Goal: Check status: Check status

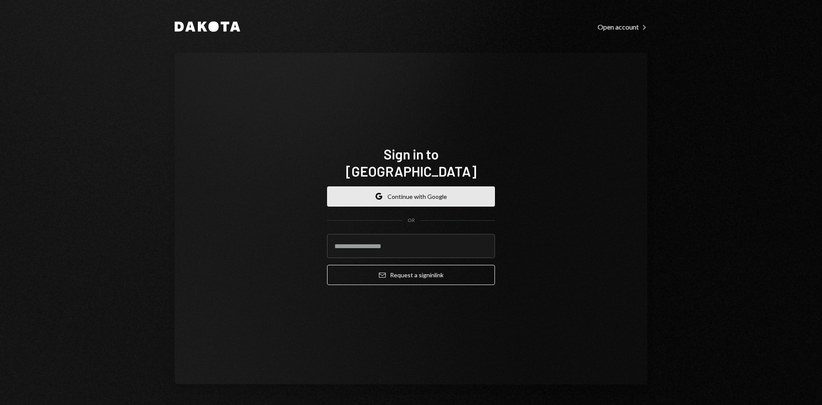
click at [427, 191] on button "Google Continue with Google" at bounding box center [411, 196] width 168 height 20
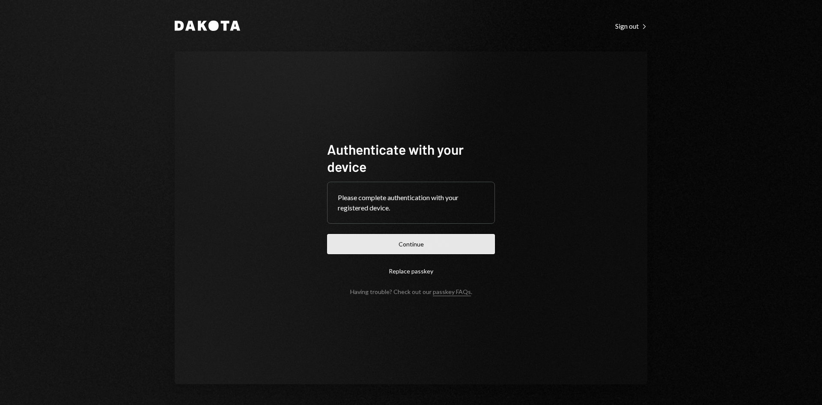
click at [403, 242] on button "Continue" at bounding box center [411, 244] width 168 height 20
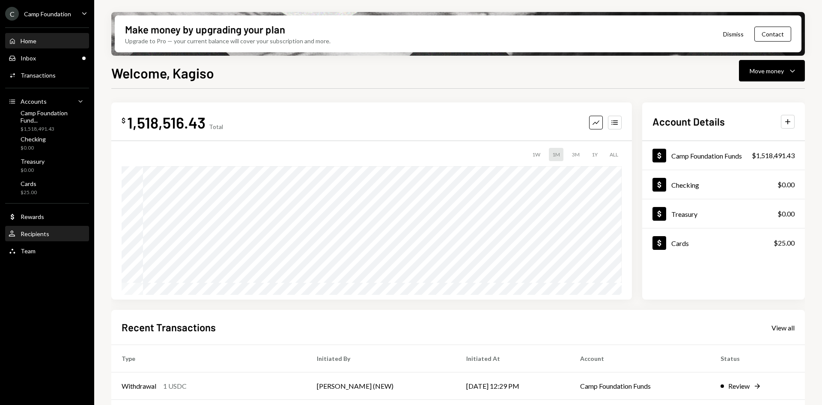
click at [42, 233] on div "Recipients" at bounding box center [35, 233] width 29 height 7
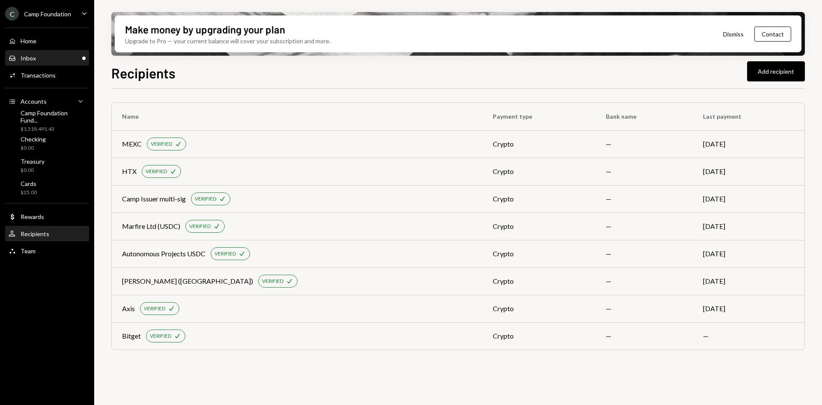
click at [45, 60] on div "Inbox Inbox" at bounding box center [47, 58] width 77 height 8
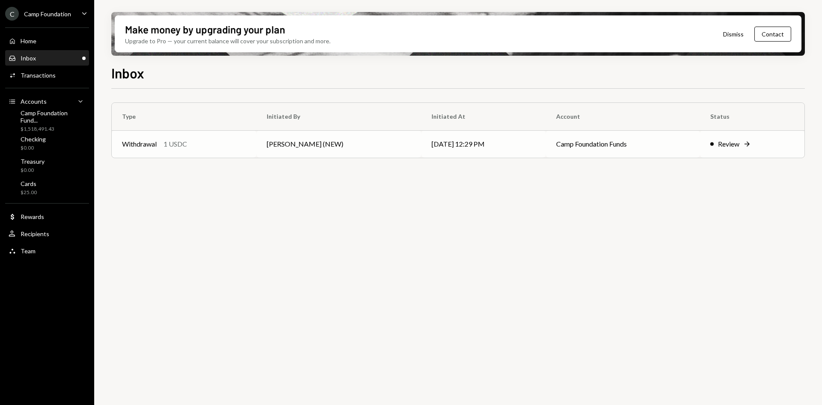
click at [256, 141] on td "Withdrawal 1 USDC" at bounding box center [184, 143] width 145 height 27
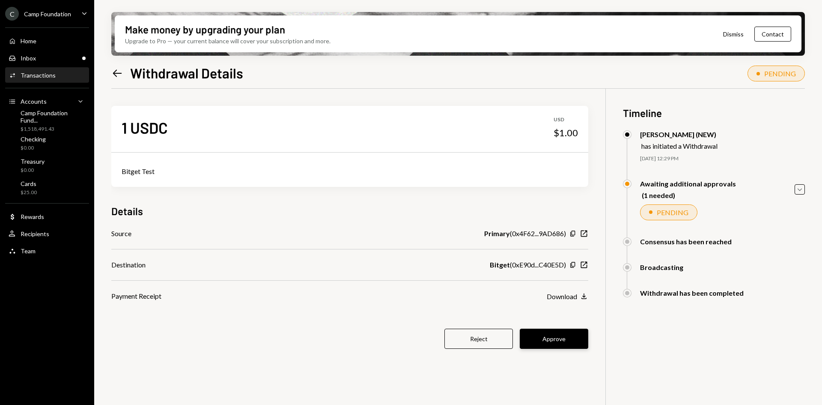
click at [552, 337] on button "Approve" at bounding box center [554, 338] width 69 height 20
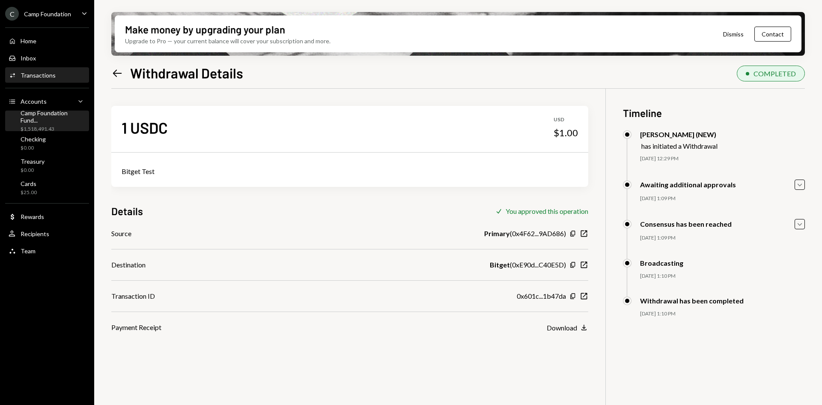
click at [40, 126] on div "$1,518,491.43" at bounding box center [53, 128] width 65 height 7
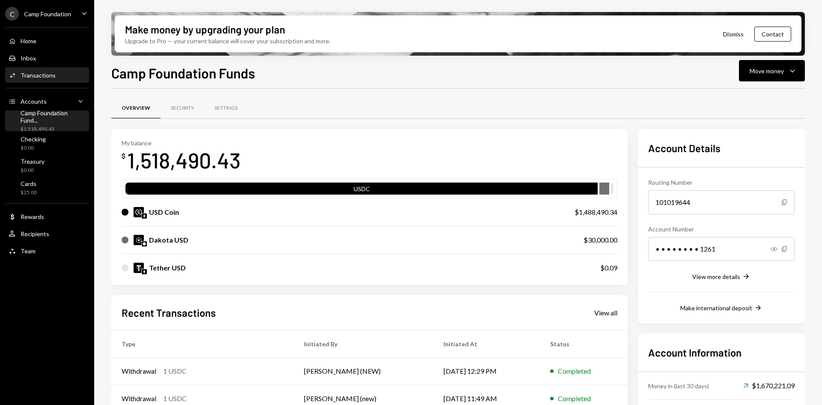
click at [45, 71] on div "Activities Transactions" at bounding box center [47, 75] width 77 height 15
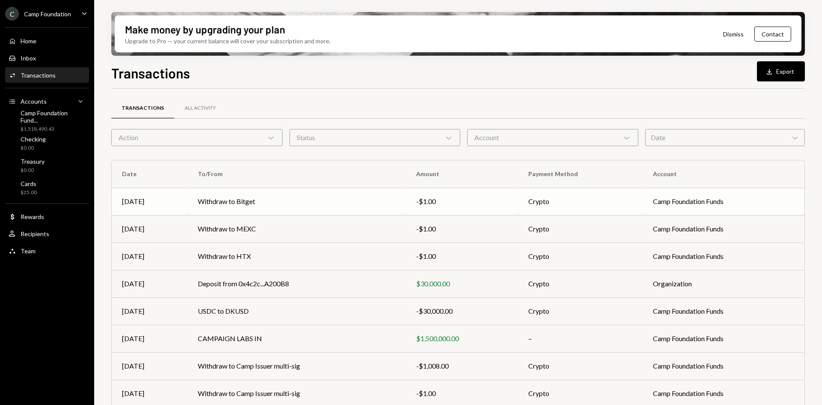
click at [275, 194] on td "Withdraw to Bitget" at bounding box center [297, 201] width 218 height 27
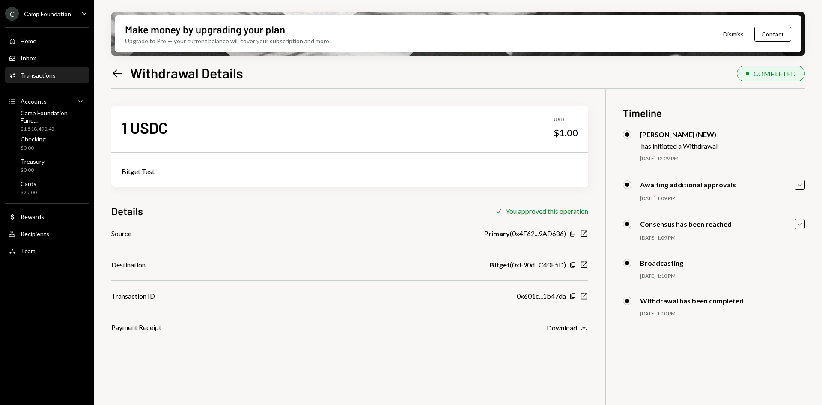
click at [584, 297] on icon "New Window" at bounding box center [584, 296] width 9 height 9
click at [127, 72] on div "Left Arrow Withdrawal Details" at bounding box center [177, 72] width 132 height 17
click at [120, 69] on icon "Left Arrow" at bounding box center [117, 73] width 12 height 12
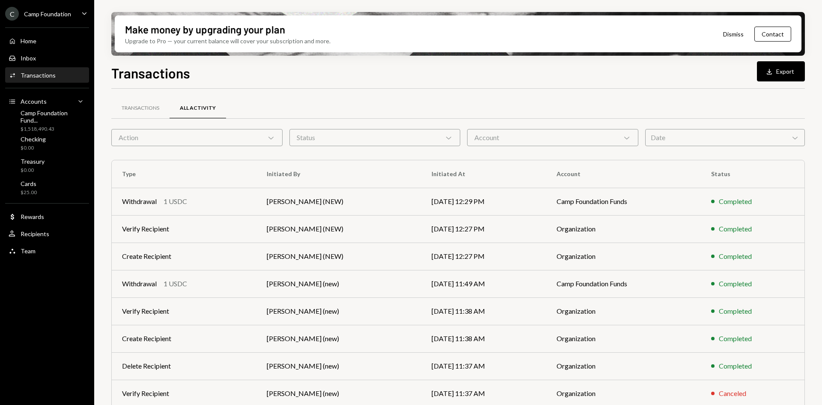
click at [42, 78] on div "Transactions" at bounding box center [38, 75] width 35 height 7
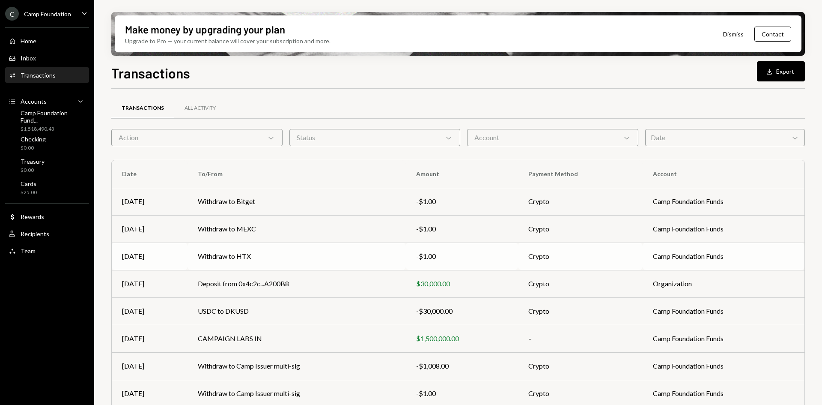
click at [283, 256] on td "Withdraw to HTX" at bounding box center [297, 255] width 218 height 27
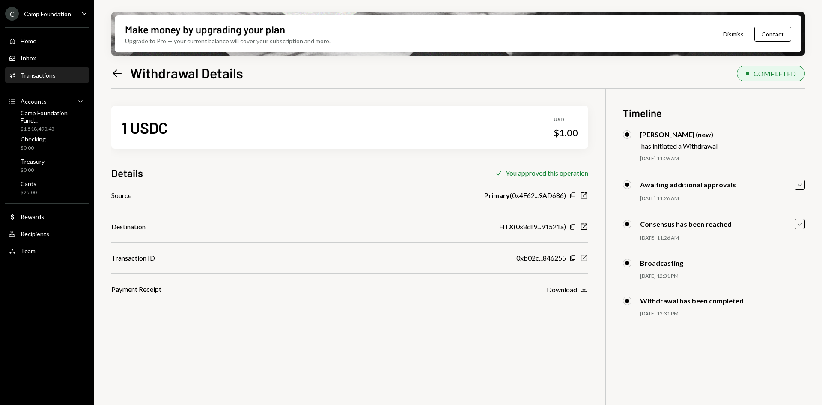
click at [583, 261] on icon "New Window" at bounding box center [584, 257] width 9 height 9
click at [59, 79] on div "Activities Transactions" at bounding box center [47, 76] width 77 height 8
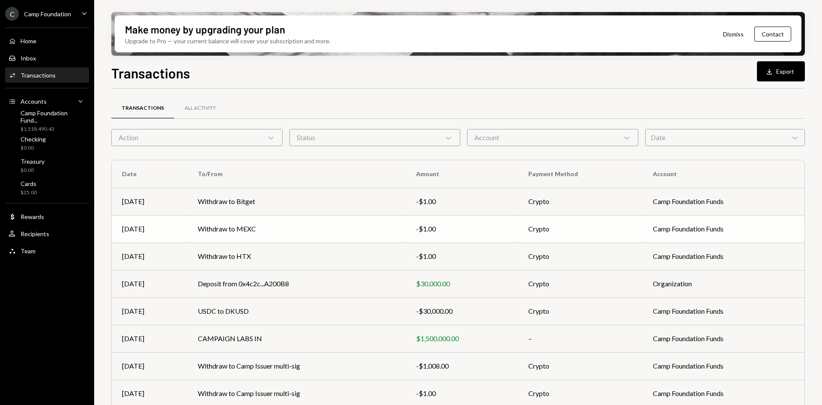
click at [293, 233] on td "Withdraw to MEXC" at bounding box center [297, 228] width 218 height 27
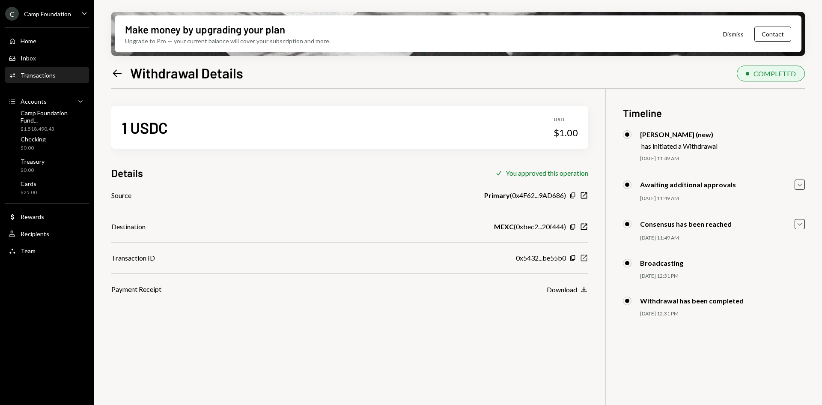
click at [587, 260] on icon "button" at bounding box center [584, 258] width 6 height 6
